Goal: Task Accomplishment & Management: Complete application form

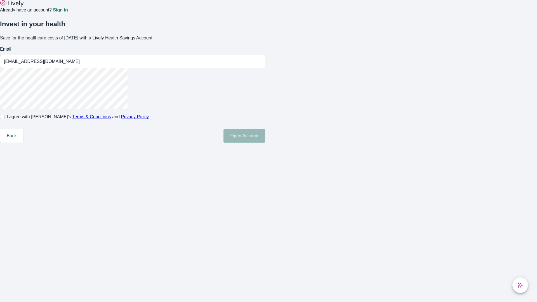
click at [4, 119] on input "I agree with Lively’s Terms & Conditions and Privacy Policy" at bounding box center [2, 117] width 4 height 4
checkbox input "true"
click at [265, 143] on button "Open Account" at bounding box center [245, 135] width 42 height 13
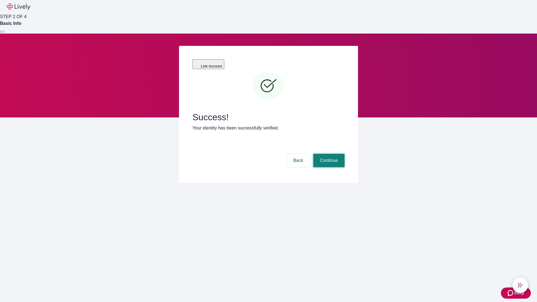
click at [328, 154] on button "Continue" at bounding box center [328, 160] width 31 height 13
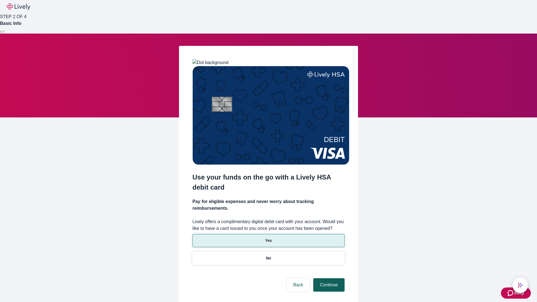
click at [268, 238] on p "Yes" at bounding box center [268, 241] width 7 height 6
click at [328, 278] on button "Continue" at bounding box center [328, 284] width 31 height 13
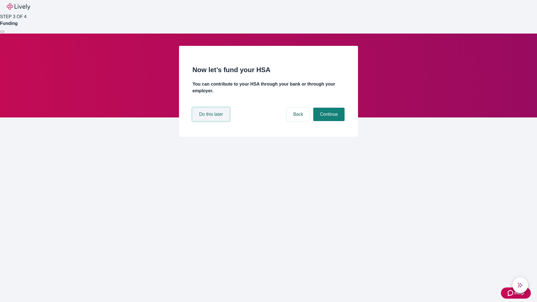
click at [212, 121] on button "Do this later" at bounding box center [211, 114] width 37 height 13
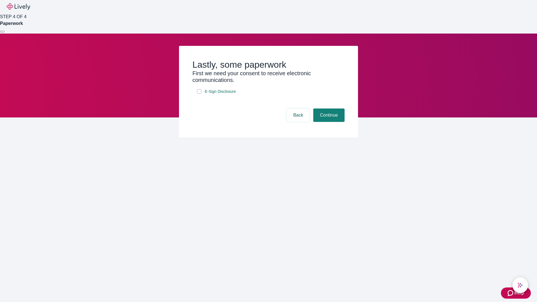
click at [199, 94] on input "E-Sign Disclosure" at bounding box center [199, 91] width 4 height 4
checkbox input "true"
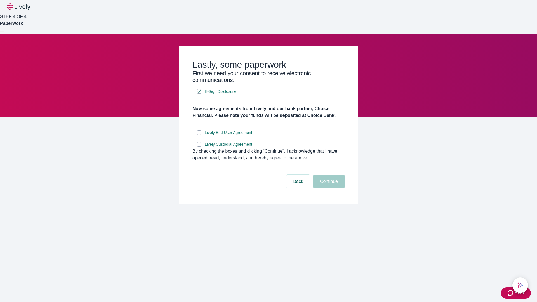
click at [199, 135] on input "Lively End User Agreement" at bounding box center [199, 132] width 4 height 4
checkbox input "true"
click at [199, 147] on input "Lively Custodial Agreement" at bounding box center [199, 144] width 4 height 4
checkbox input "true"
click at [328, 188] on button "Continue" at bounding box center [328, 181] width 31 height 13
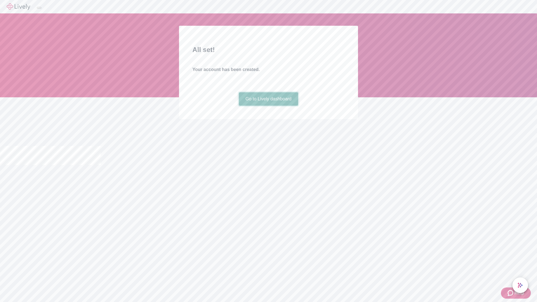
click at [268, 106] on link "Go to Lively dashboard" at bounding box center [269, 98] width 60 height 13
